Goal: Task Accomplishment & Management: Use online tool/utility

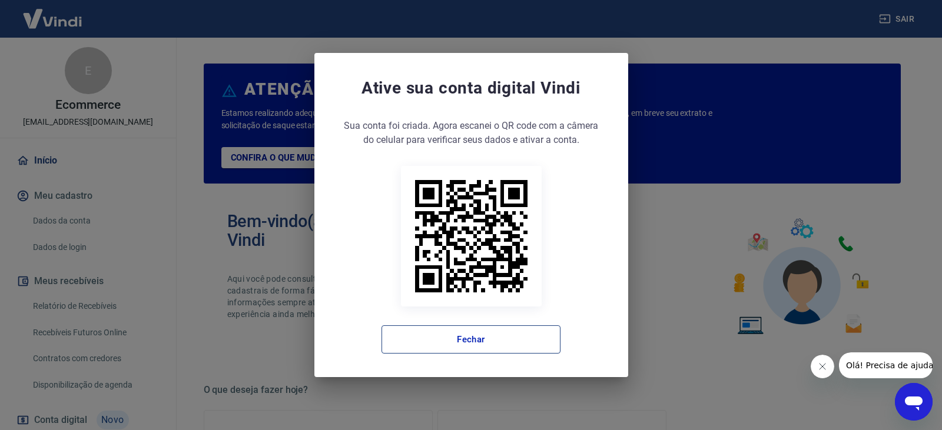
click at [461, 337] on button "Fechar" at bounding box center [470, 340] width 179 height 28
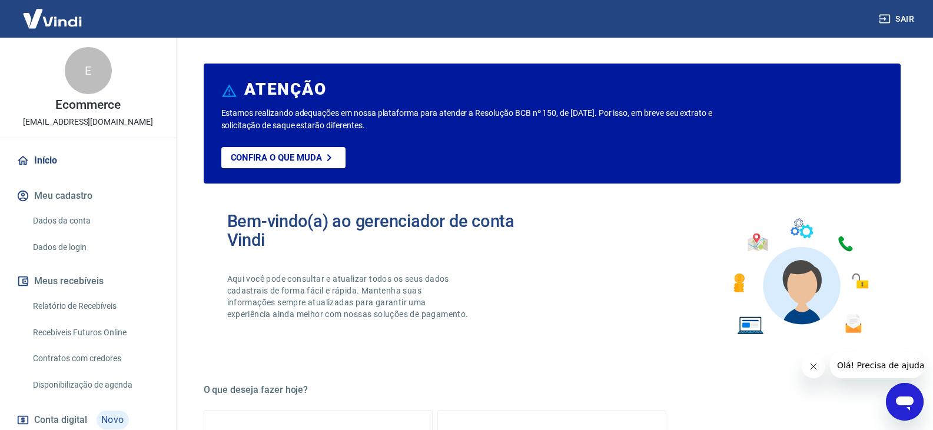
click at [72, 302] on link "Relatório de Recebíveis" at bounding box center [95, 306] width 134 height 24
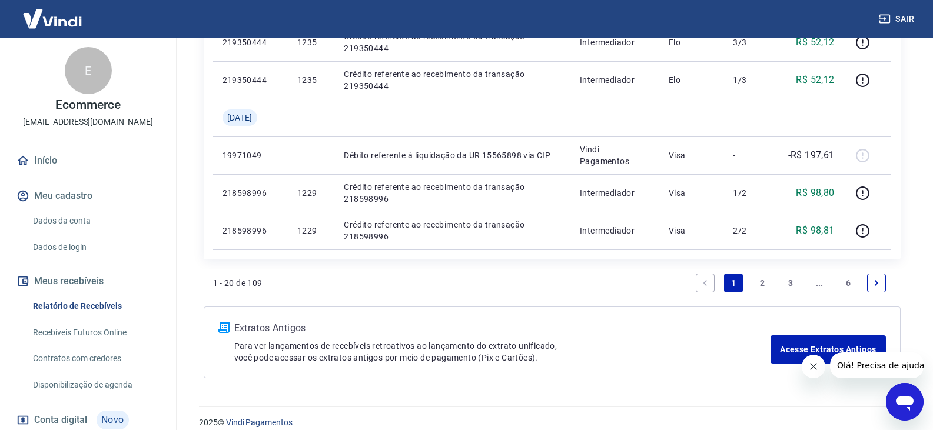
scroll to position [1059, 0]
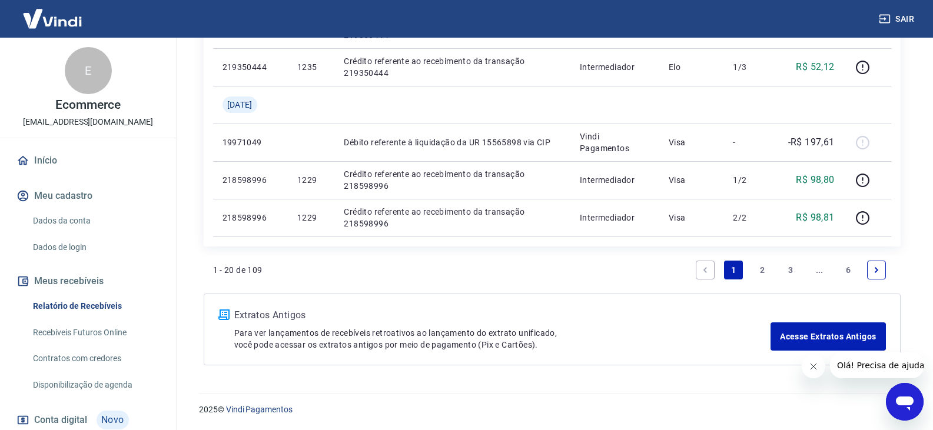
click at [760, 271] on link "2" at bounding box center [762, 270] width 19 height 19
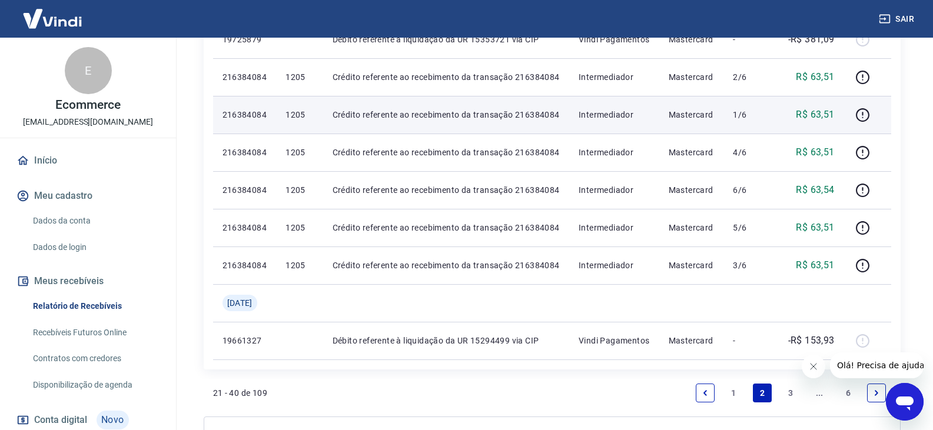
scroll to position [824, 0]
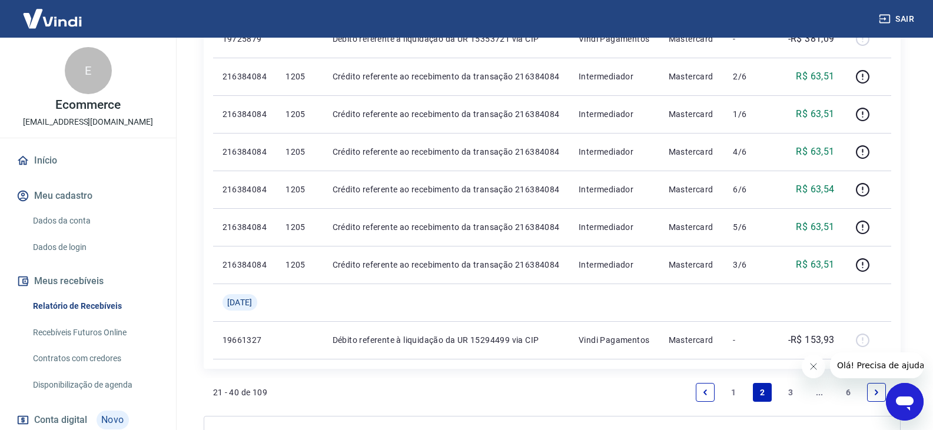
click at [791, 389] on link "3" at bounding box center [790, 392] width 19 height 19
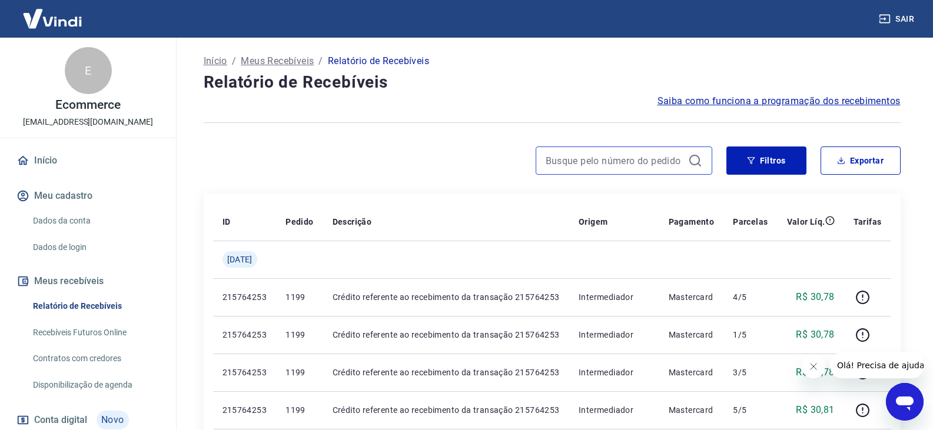
click at [649, 162] on input at bounding box center [615, 161] width 138 height 18
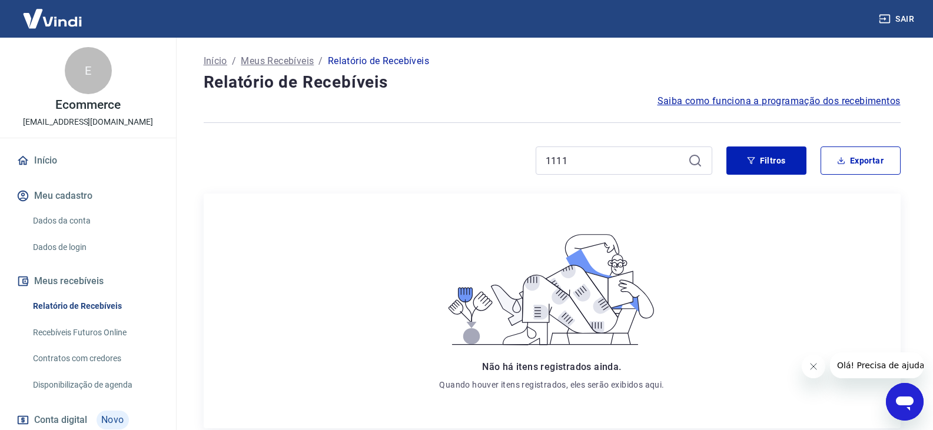
click at [699, 161] on icon at bounding box center [694, 160] width 11 height 11
click at [695, 161] on icon at bounding box center [695, 161] width 14 height 14
click at [102, 304] on link "Relatório de Recebíveis" at bounding box center [95, 306] width 134 height 24
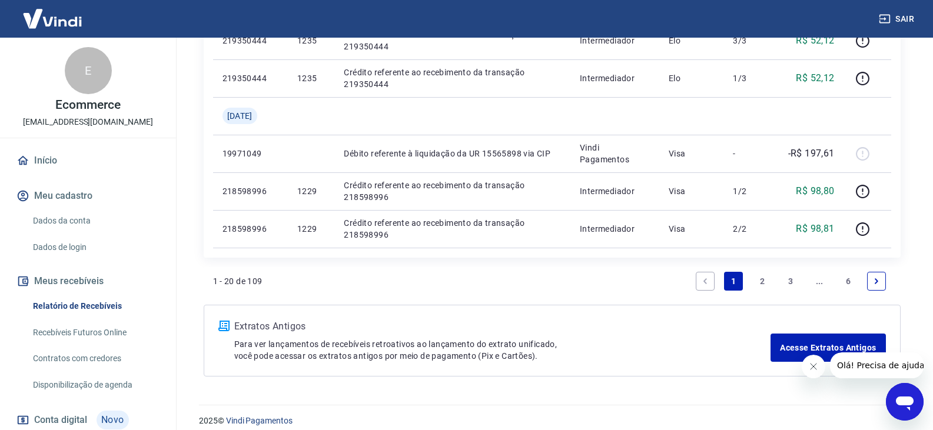
scroll to position [1059, 0]
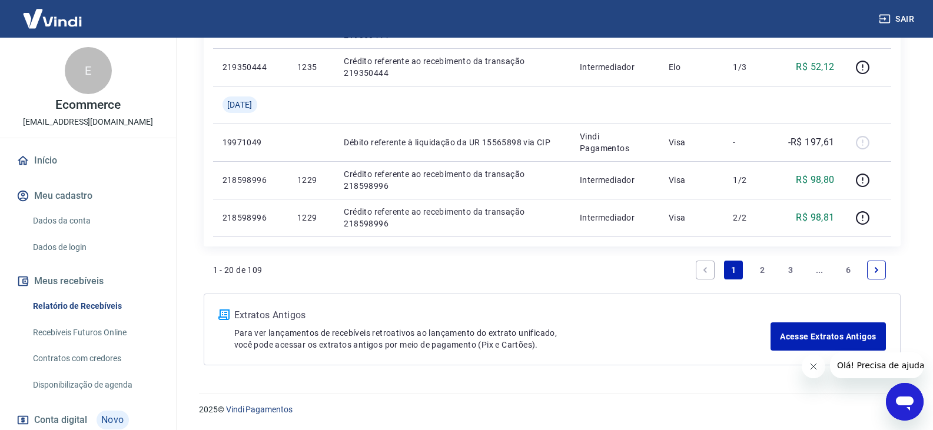
click at [789, 270] on link "3" at bounding box center [790, 270] width 19 height 19
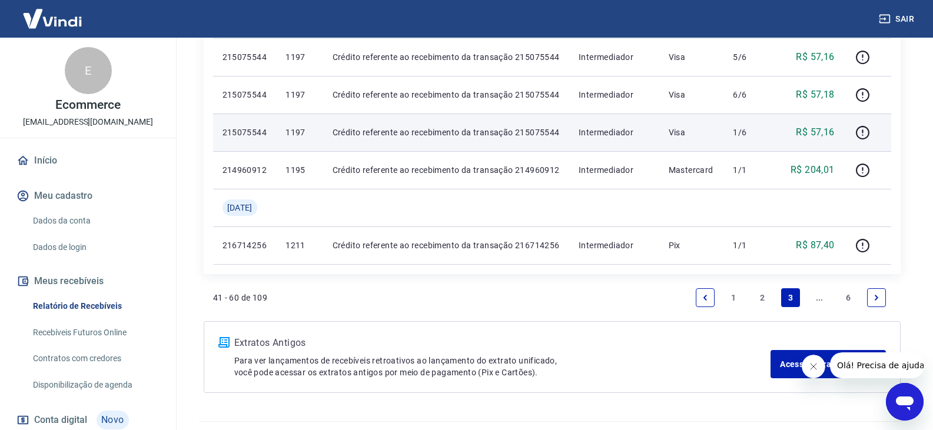
scroll to position [946, 0]
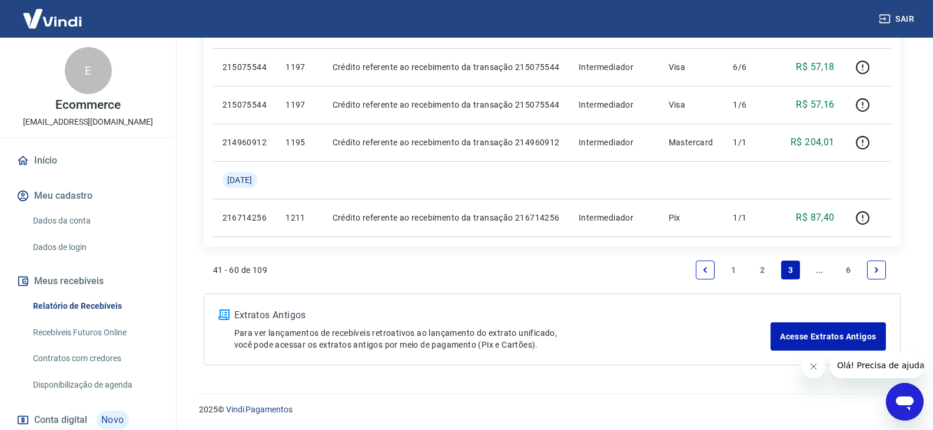
click at [812, 270] on link "..." at bounding box center [819, 270] width 19 height 19
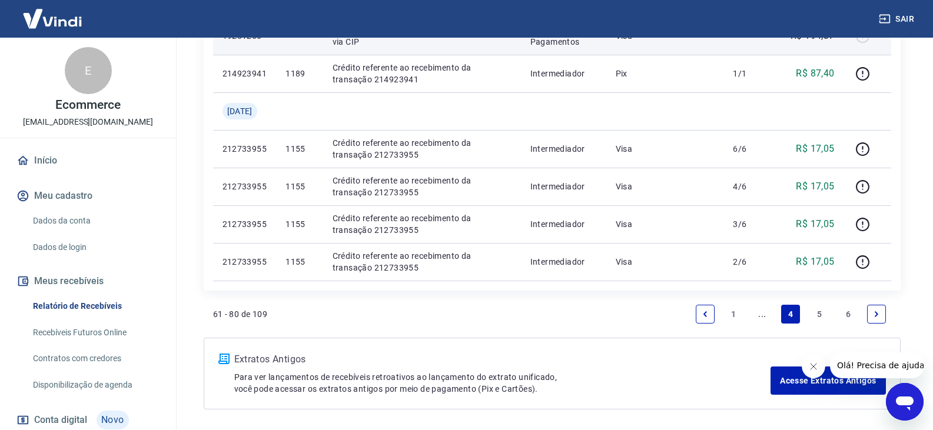
scroll to position [941, 0]
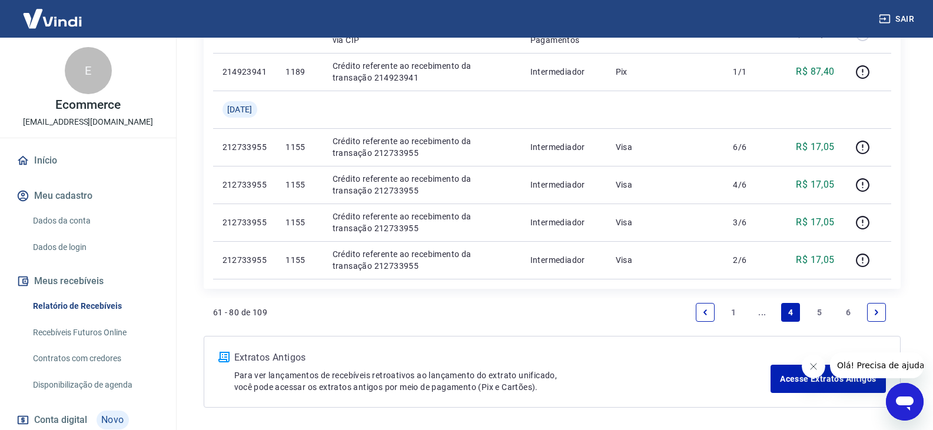
click at [822, 311] on link "5" at bounding box center [819, 312] width 19 height 19
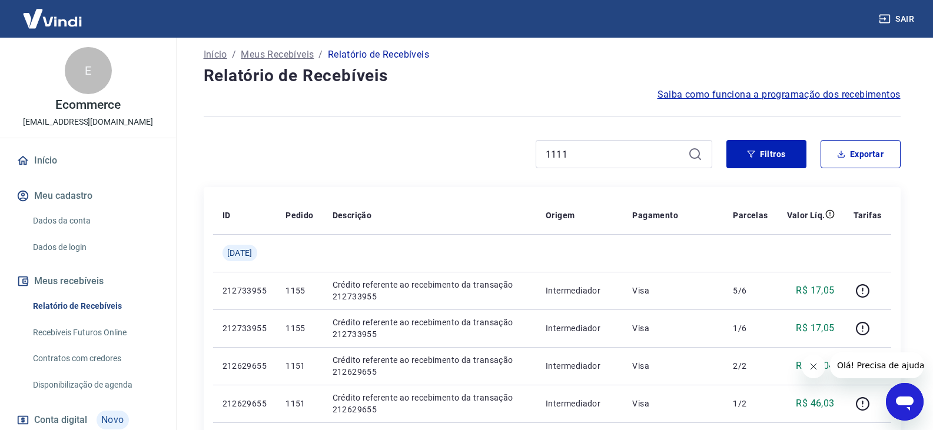
scroll to position [5, 0]
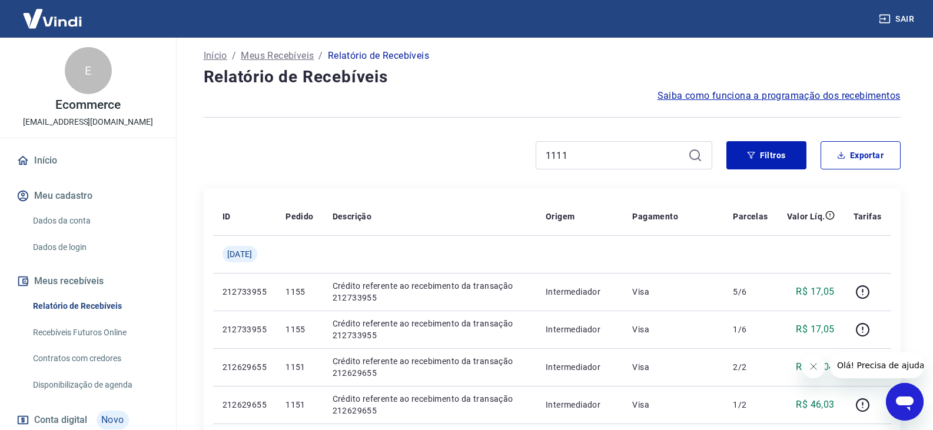
click at [695, 158] on icon at bounding box center [695, 155] width 14 height 14
click at [696, 152] on icon at bounding box center [695, 155] width 14 height 14
click at [696, 153] on icon at bounding box center [695, 155] width 14 height 14
click at [595, 148] on input "1111" at bounding box center [615, 156] width 138 height 18
type input "1"
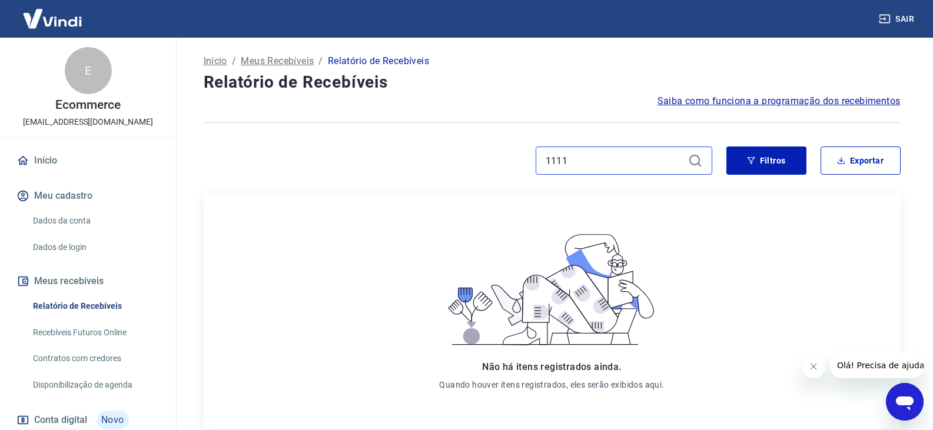
click at [579, 158] on input "1111" at bounding box center [615, 161] width 138 height 18
type input "1"
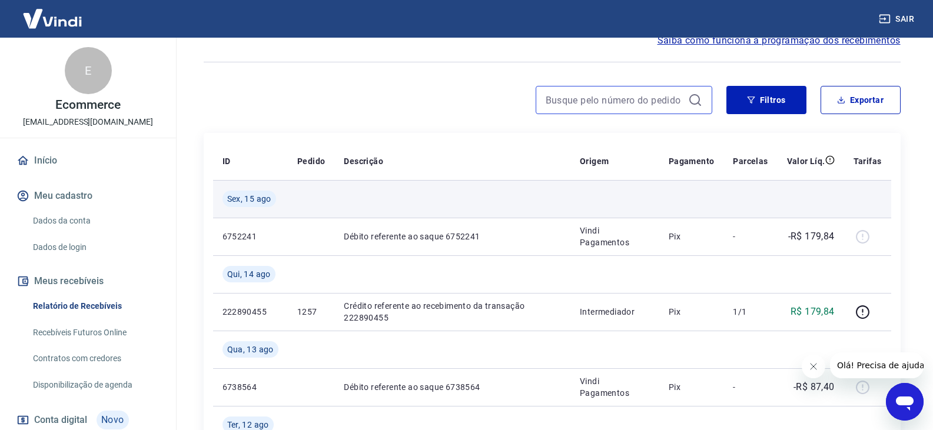
scroll to position [67, 0]
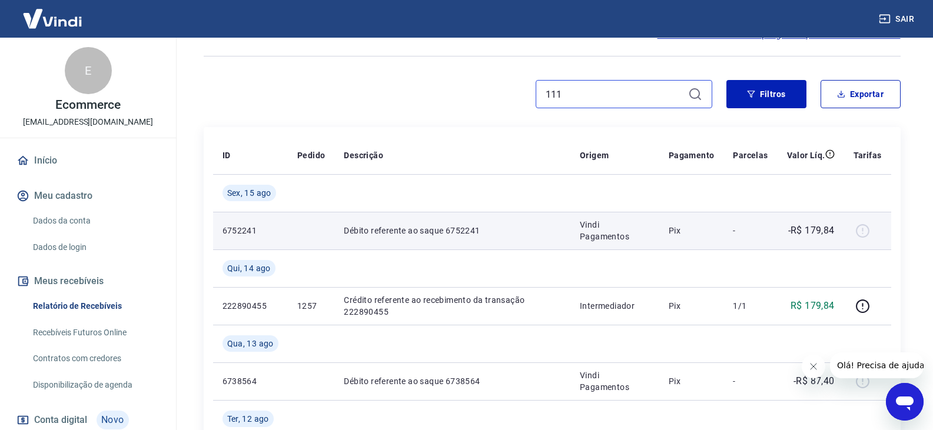
type input "1111"
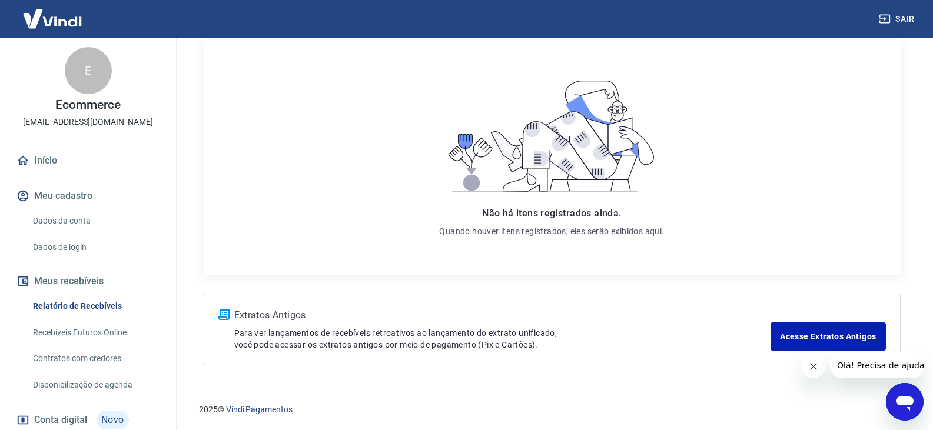
scroll to position [1, 0]
click at [74, 307] on link "Relatório de Recebíveis" at bounding box center [95, 306] width 134 height 24
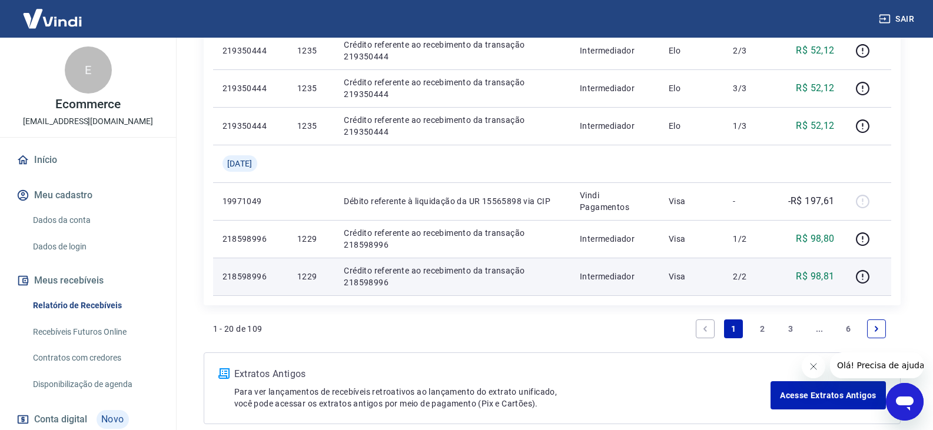
scroll to position [1001, 0]
